Goal: Use online tool/utility: Use online tool/utility

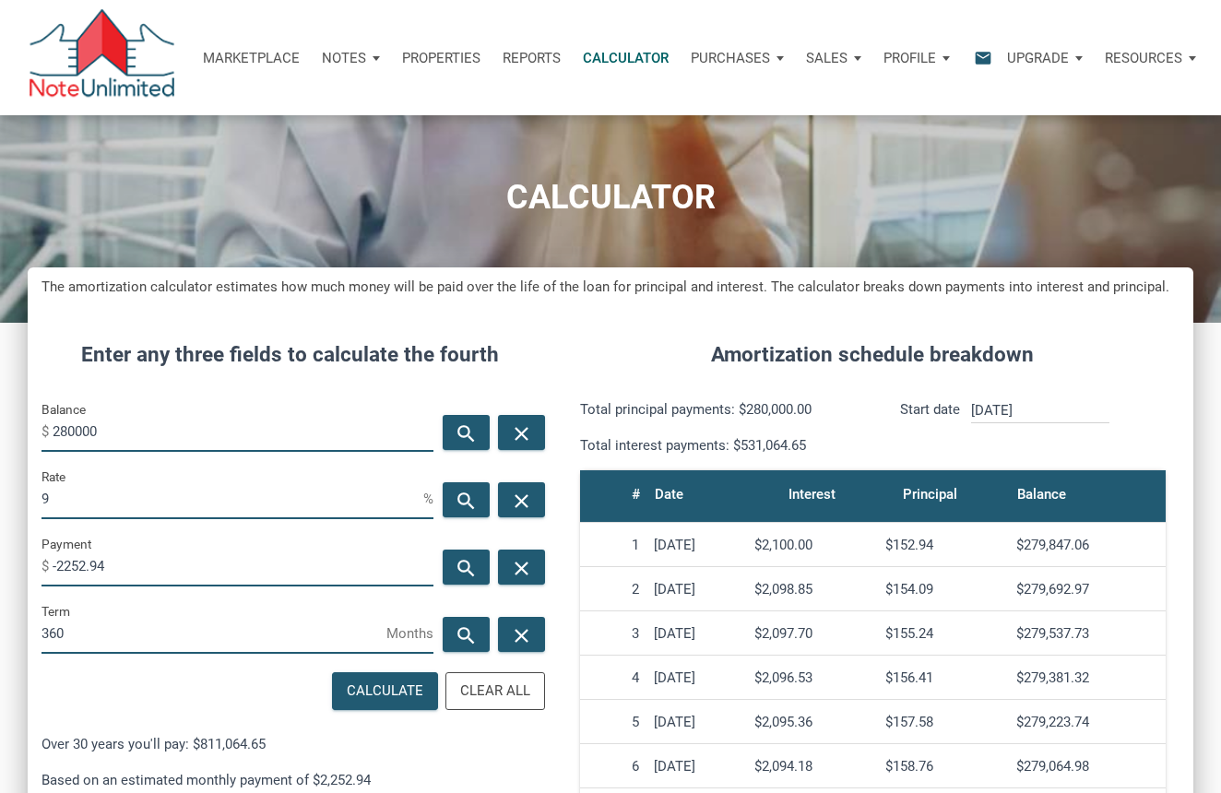
scroll to position [868, 1166]
drag, startPoint x: 205, startPoint y: 438, endPoint x: 9, endPoint y: 402, distance: 198.8
click at [9, 402] on div "CALCULATOR The amortization calculator estimates how much money will be paid ov…" at bounding box center [610, 614] width 1221 height 1045
type input "289990"
drag, startPoint x: 110, startPoint y: 508, endPoint x: 50, endPoint y: 502, distance: 60.3
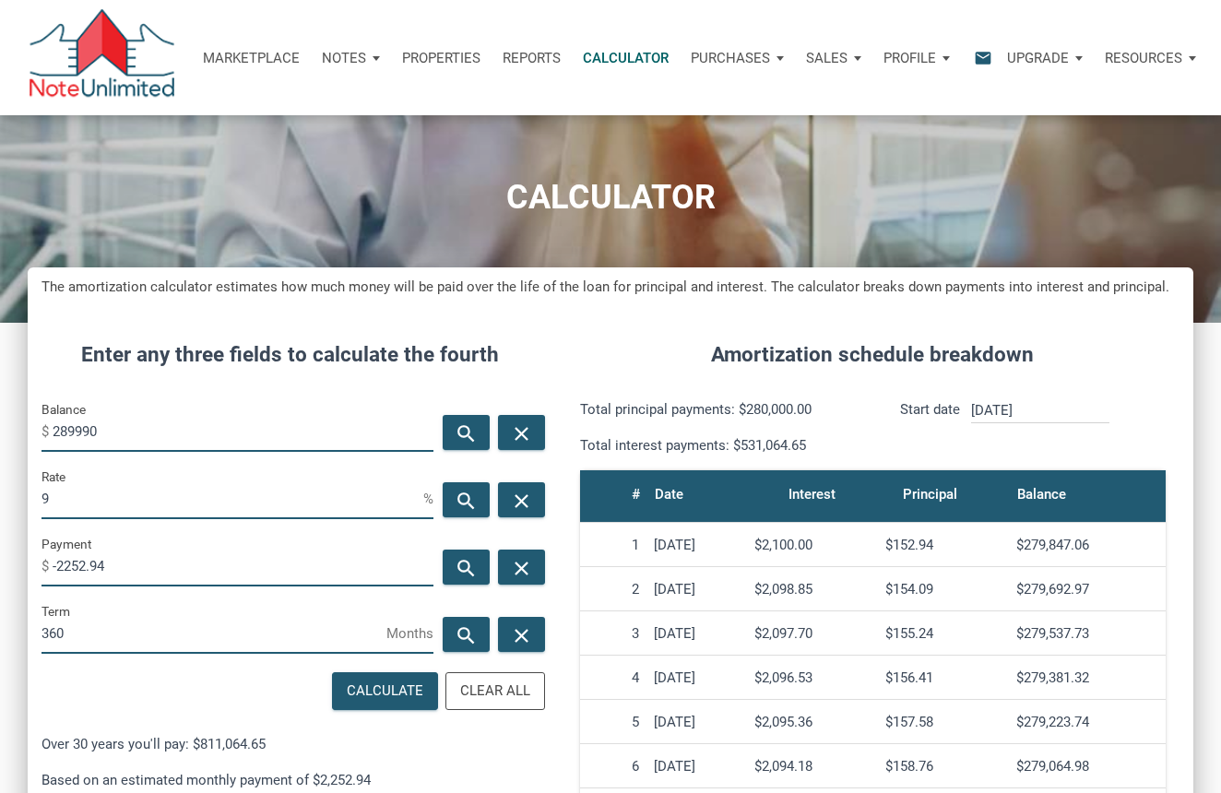
click at [50, 502] on input "9" at bounding box center [233, 499] width 382 height 42
drag, startPoint x: 51, startPoint y: 502, endPoint x: 18, endPoint y: 502, distance: 33.2
click at [18, 501] on div "CALCULATOR The amortization calculator estimates how much money will be paid ov…" at bounding box center [610, 614] width 1221 height 1045
drag, startPoint x: 211, startPoint y: 552, endPoint x: 23, endPoint y: 531, distance: 189.3
click at [23, 531] on div "CALCULATOR The amortization calculator estimates how much money will be paid ov…" at bounding box center [610, 614] width 1221 height 1045
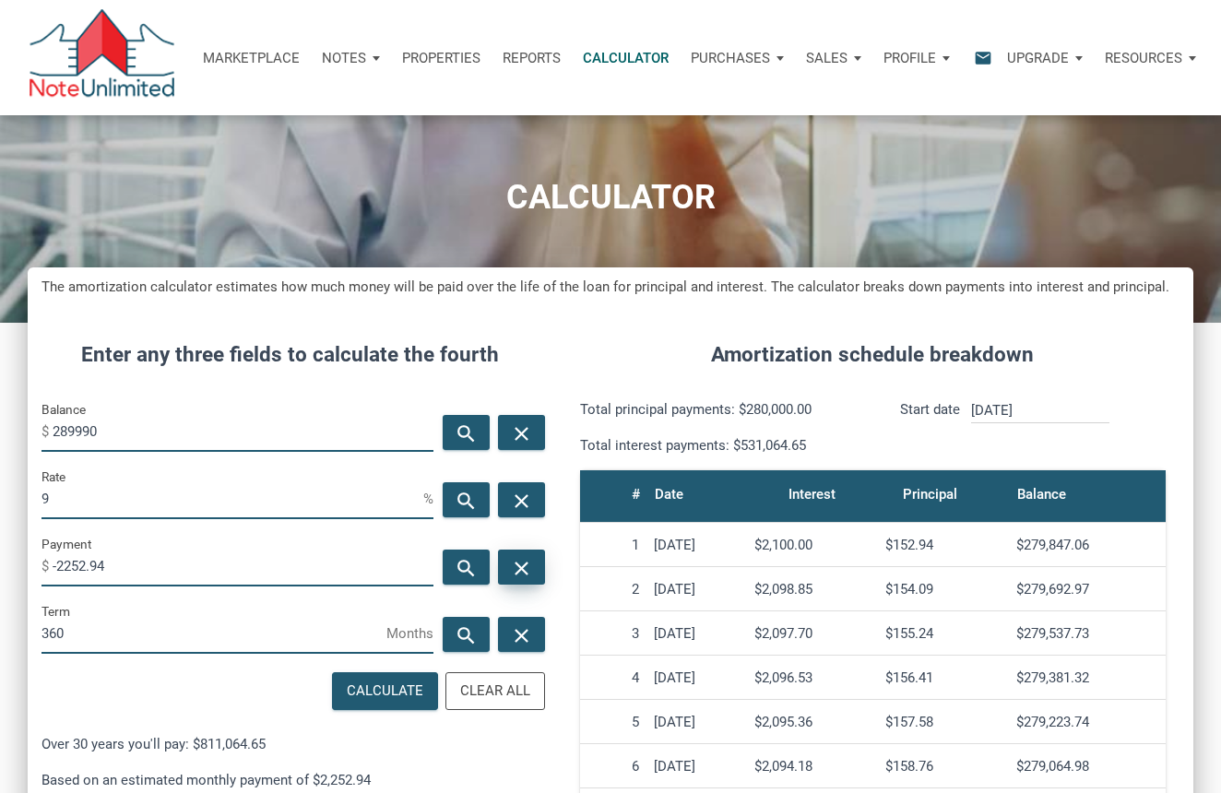
click at [513, 570] on icon "close" at bounding box center [521, 567] width 22 height 23
click at [383, 690] on div "Calculate" at bounding box center [385, 691] width 77 height 21
type input "-2333.33"
drag, startPoint x: 89, startPoint y: 494, endPoint x: -37, endPoint y: 491, distance: 126.4
click at [0, 491] on html "Marketplace Notes Dashboard Transactions Properties Reports Calculator Purchase…" at bounding box center [610, 373] width 1221 height 793
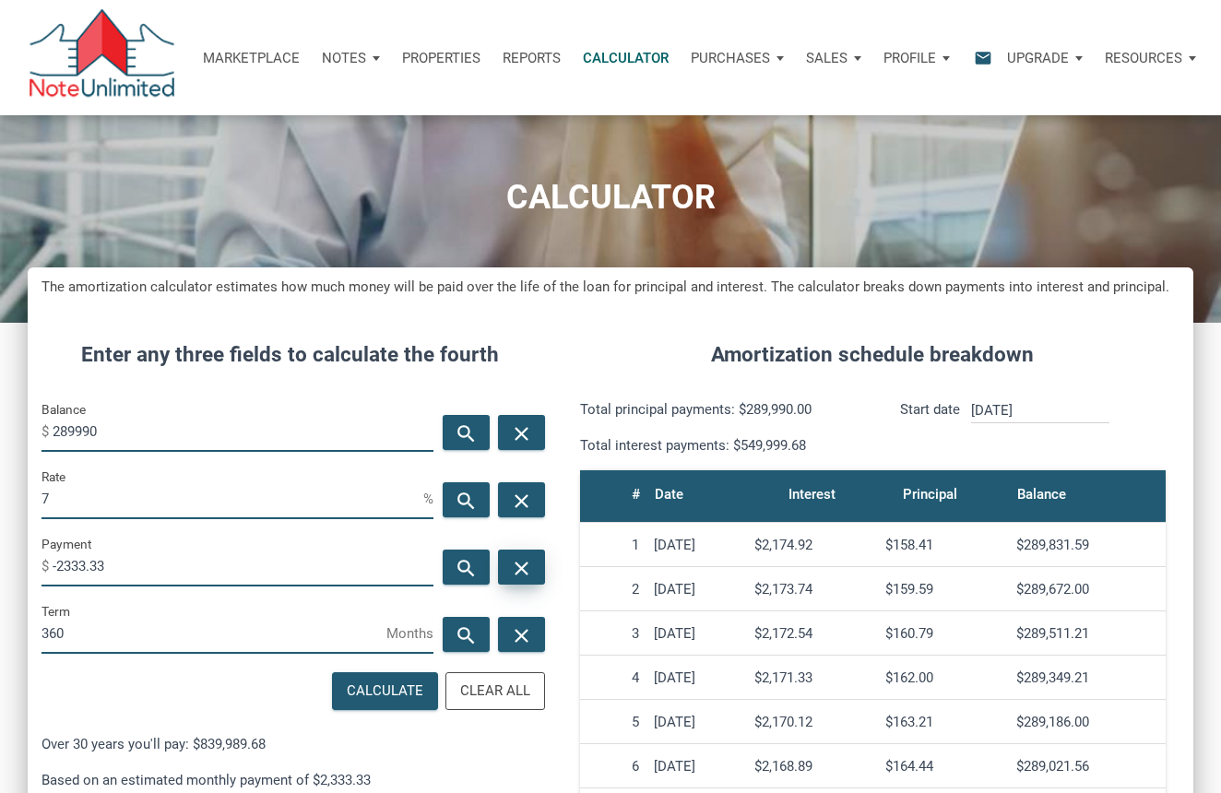
type input "7"
click at [523, 578] on icon "close" at bounding box center [521, 567] width 22 height 23
click at [380, 693] on div "Calculate" at bounding box center [385, 691] width 77 height 21
type input "-1929.31"
click at [525, 569] on icon "close" at bounding box center [521, 567] width 22 height 23
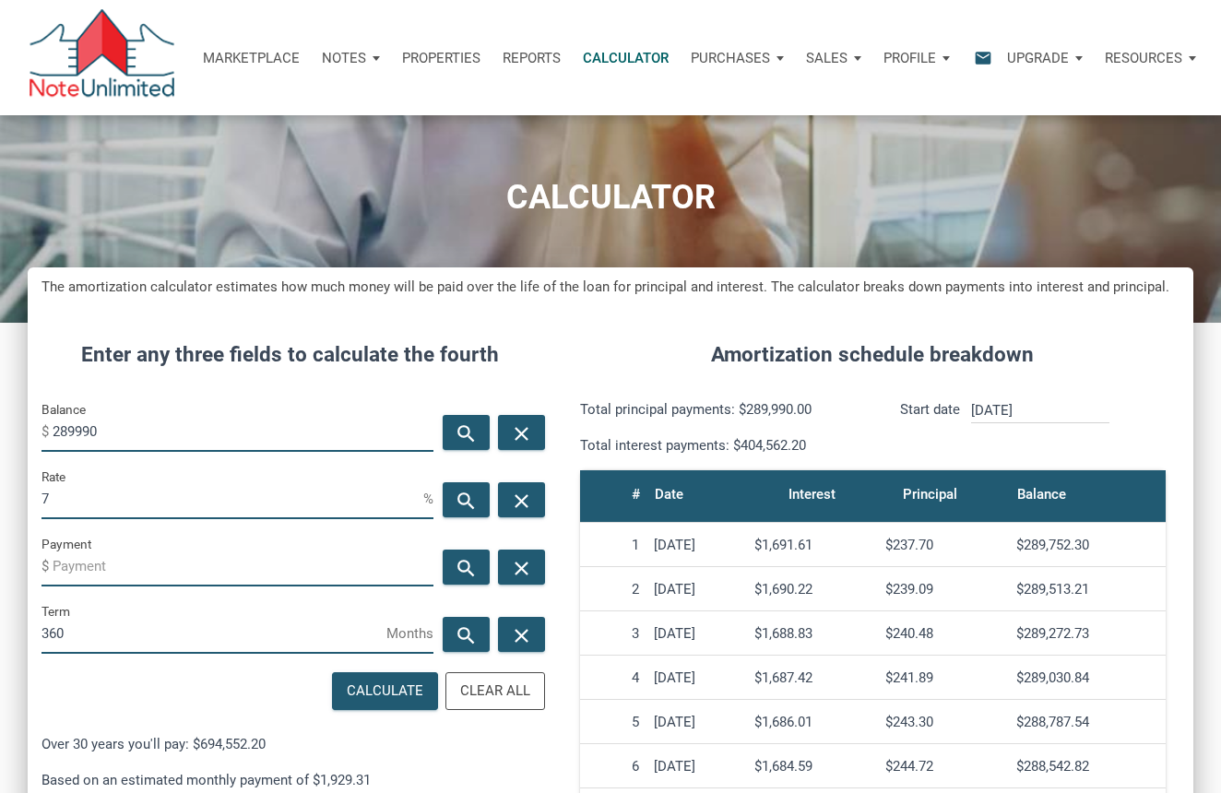
drag, startPoint x: 146, startPoint y: 498, endPoint x: -94, endPoint y: 475, distance: 240.9
click at [0, 475] on html "Marketplace Notes Dashboard Transactions Properties Reports Calculator Purchase…" at bounding box center [610, 373] width 1221 height 793
type input "9"
click at [402, 682] on div "Calculate" at bounding box center [385, 691] width 77 height 21
type input "-2333.33"
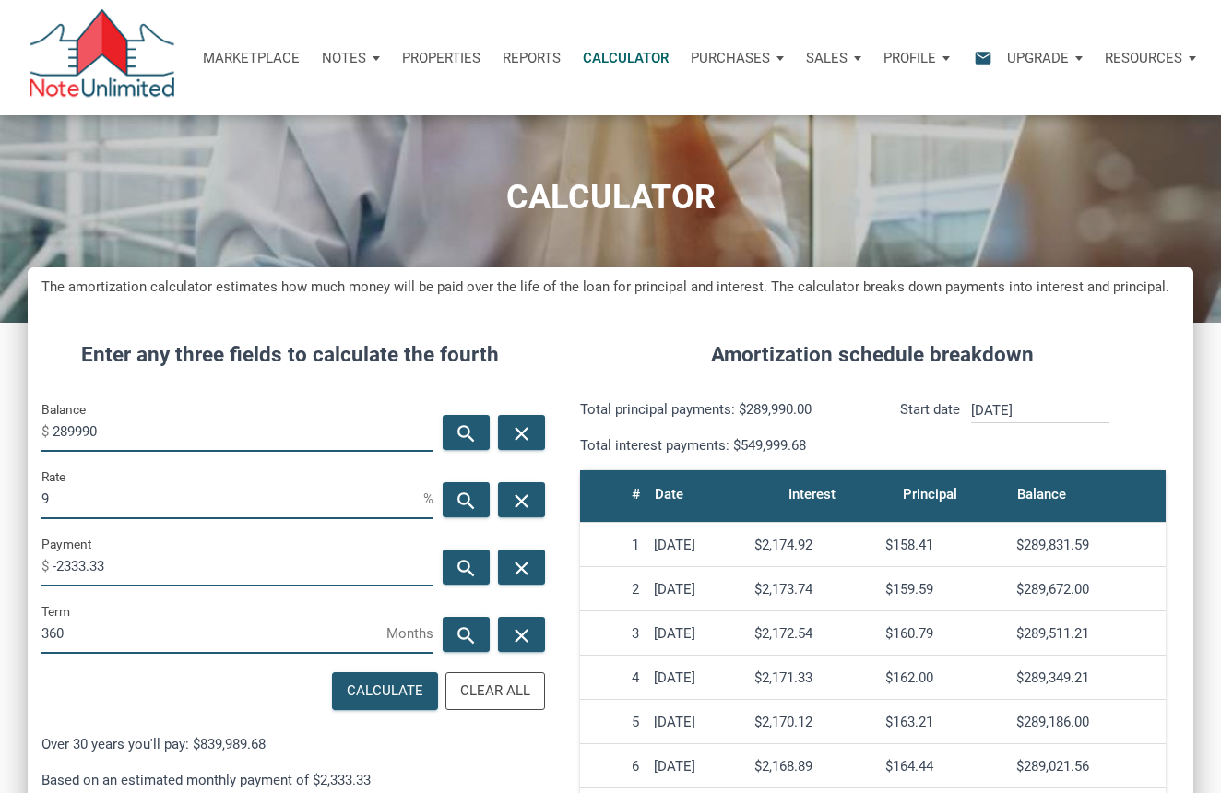
drag, startPoint x: 140, startPoint y: 430, endPoint x: -13, endPoint y: 416, distance: 153.7
click at [0, 416] on html "Marketplace Notes Dashboard Transactions Properties Reports Calculator Purchase…" at bounding box center [610, 373] width 1221 height 793
type input "249000"
click at [526, 566] on icon "close" at bounding box center [521, 567] width 22 height 23
click at [380, 696] on div "Calculate" at bounding box center [385, 691] width 77 height 21
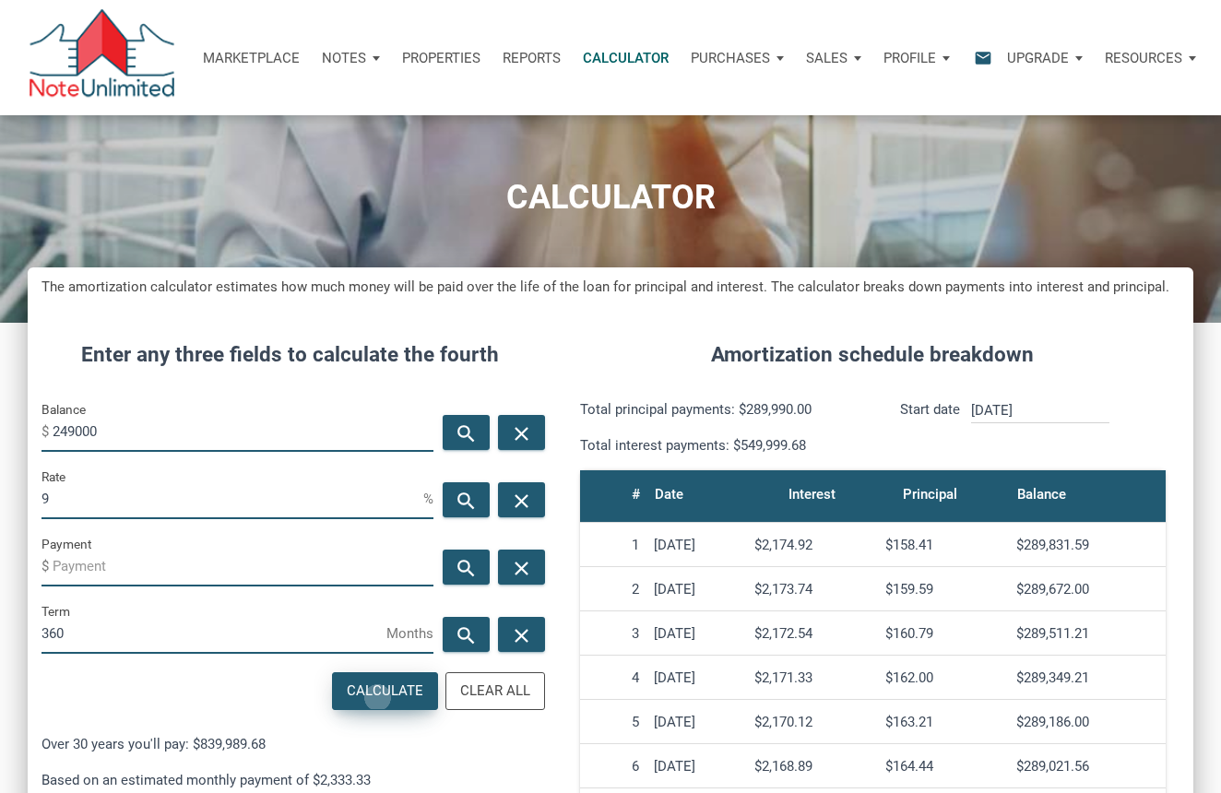
type input "-2003.51"
click at [523, 567] on icon "close" at bounding box center [521, 567] width 22 height 23
drag, startPoint x: 72, startPoint y: 422, endPoint x: -40, endPoint y: 415, distance: 111.8
click at [0, 415] on html "Marketplace Notes Dashboard Transactions Properties Reports Calculator Purchase…" at bounding box center [610, 373] width 1221 height 793
type input "299990"
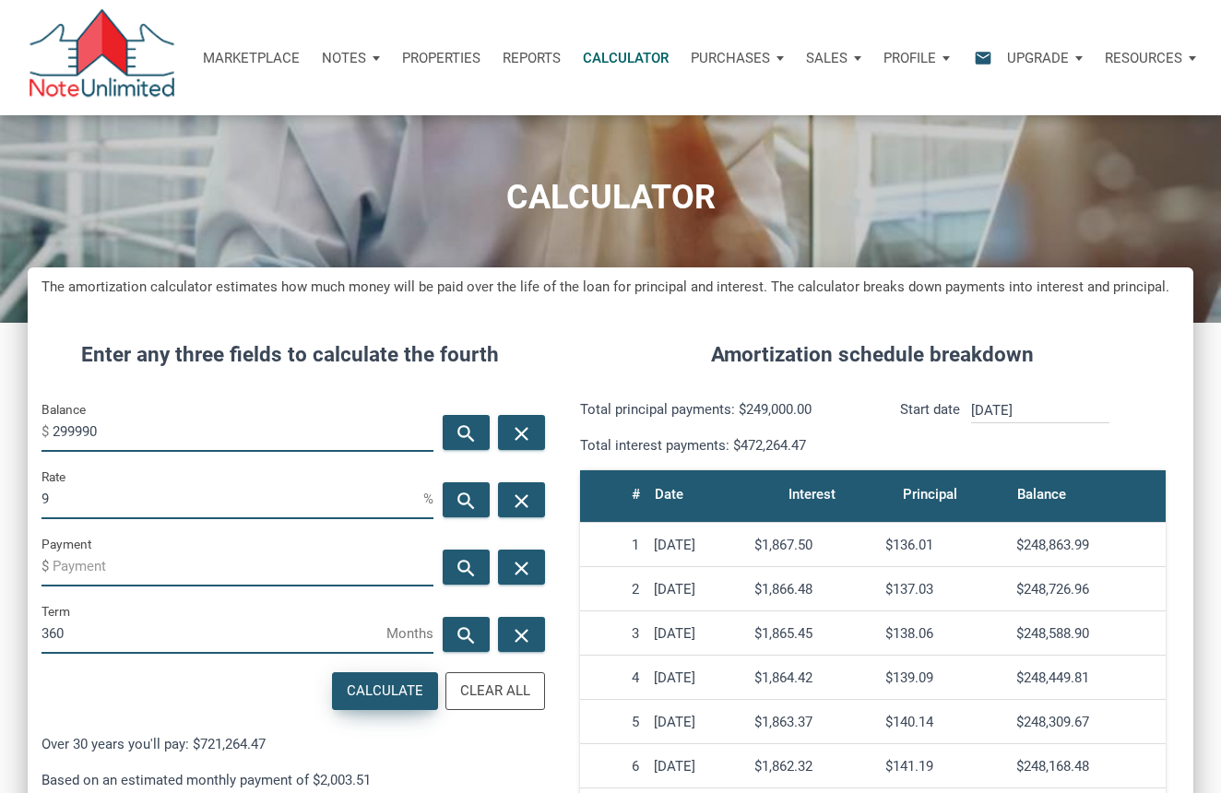
click at [382, 707] on div "Calculate" at bounding box center [385, 691] width 104 height 36
type input "-2413.79"
